Goal: Task Accomplishment & Management: Manage account settings

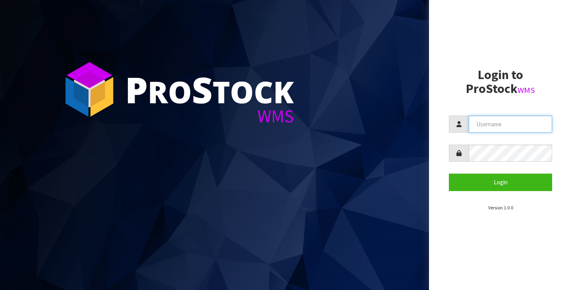
click at [526, 127] on input "text" at bounding box center [509, 124] width 83 height 17
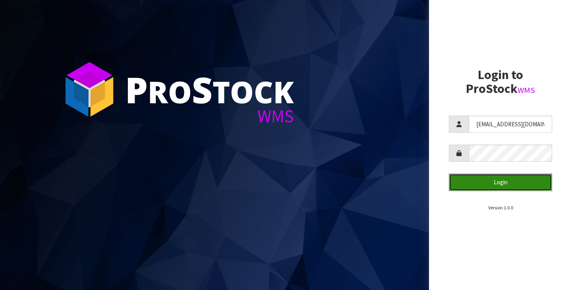
click at [529, 181] on button "Login" at bounding box center [500, 181] width 103 height 17
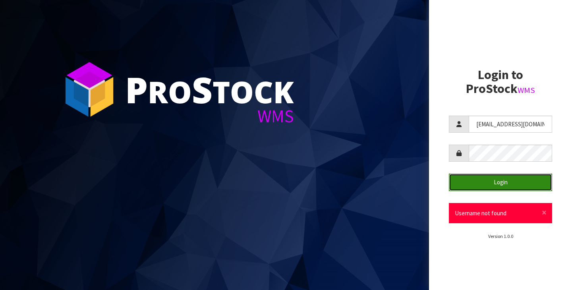
click at [506, 183] on button "Login" at bounding box center [500, 181] width 103 height 17
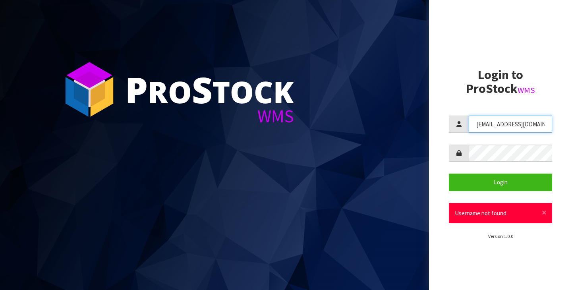
drag, startPoint x: 501, startPoint y: 124, endPoint x: 485, endPoint y: 124, distance: 16.3
click at [485, 124] on input "[EMAIL_ADDRESS][DOMAIN_NAME]" at bounding box center [509, 124] width 83 height 17
click at [498, 123] on input "[EMAIL_ADDRESS][DOMAIN_NAME]" at bounding box center [509, 124] width 83 height 17
drag, startPoint x: 498, startPoint y: 123, endPoint x: 461, endPoint y: 122, distance: 36.5
click at [461, 122] on div "[EMAIL_ADDRESS][DOMAIN_NAME]" at bounding box center [500, 124] width 103 height 17
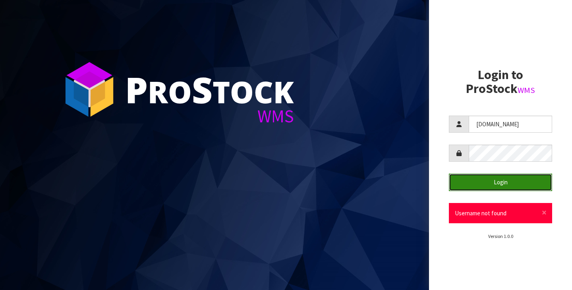
click at [482, 184] on button "Login" at bounding box center [500, 181] width 103 height 17
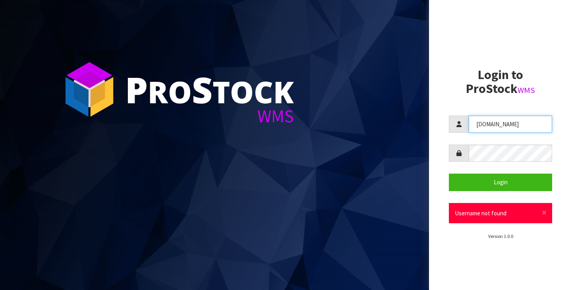
drag, startPoint x: 492, startPoint y: 125, endPoint x: 496, endPoint y: 125, distance: 4.4
click at [491, 125] on input "[DOMAIN_NAME]" at bounding box center [509, 124] width 83 height 17
drag, startPoint x: 496, startPoint y: 124, endPoint x: 504, endPoint y: 125, distance: 7.6
click at [496, 124] on input "[DOMAIN_NAME]" at bounding box center [509, 124] width 83 height 17
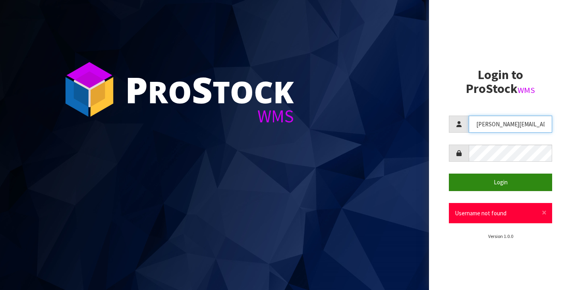
type input "[PERSON_NAME][EMAIL_ADDRESS][DOMAIN_NAME]"
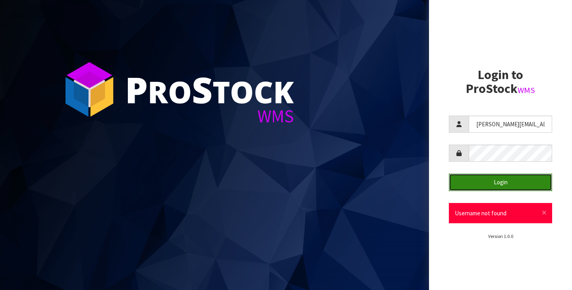
click at [511, 184] on button "Login" at bounding box center [500, 181] width 103 height 17
